Goal: Task Accomplishment & Management: Manage account settings

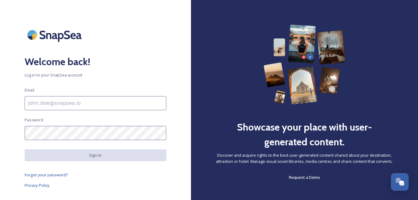
click at [95, 103] on input at bounding box center [96, 103] width 142 height 14
click at [107, 85] on div "Welcome back! Log in to your SnapSea account Email Password Sign in Forgot your…" at bounding box center [95, 100] width 191 height 151
click at [77, 104] on input at bounding box center [96, 103] width 142 height 14
click at [147, 180] on div "Welcome back! Log in to your SnapSea account Email Password Sign in Forgot your…" at bounding box center [95, 100] width 191 height 200
click at [61, 101] on input at bounding box center [96, 103] width 142 height 14
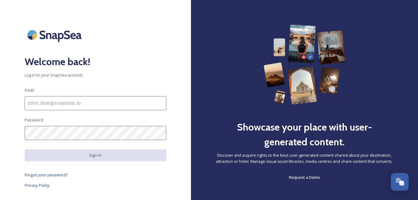
type input "[EMAIL_ADDRESS][DOMAIN_NAME]"
click at [228, 46] on div "Showcase your place with user-generated content. Discover and acquire rights to…" at bounding box center [305, 103] width 178 height 157
